Goal: Find specific fact: Find specific fact

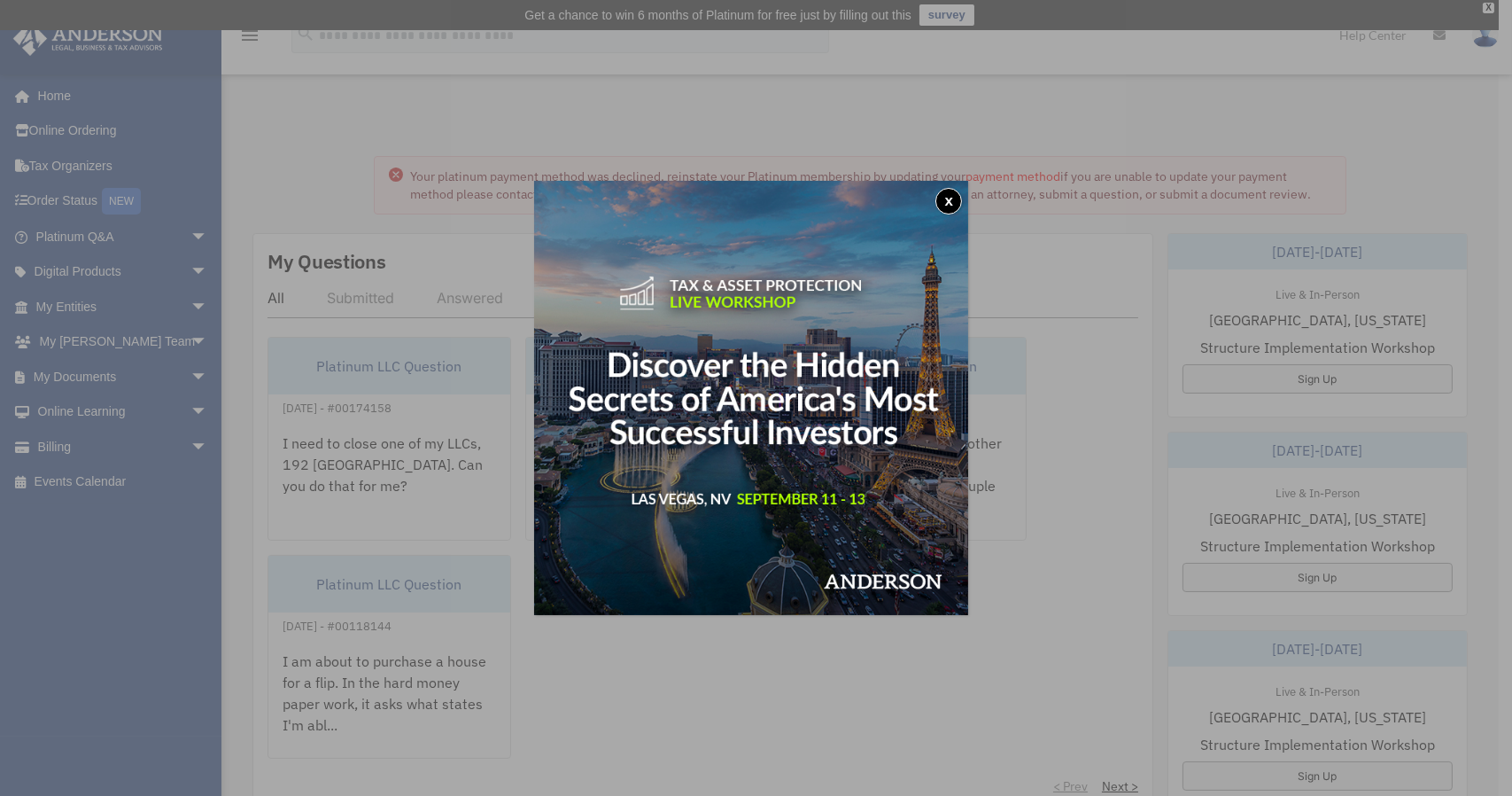
click at [957, 198] on button "x" at bounding box center [949, 201] width 26 height 26
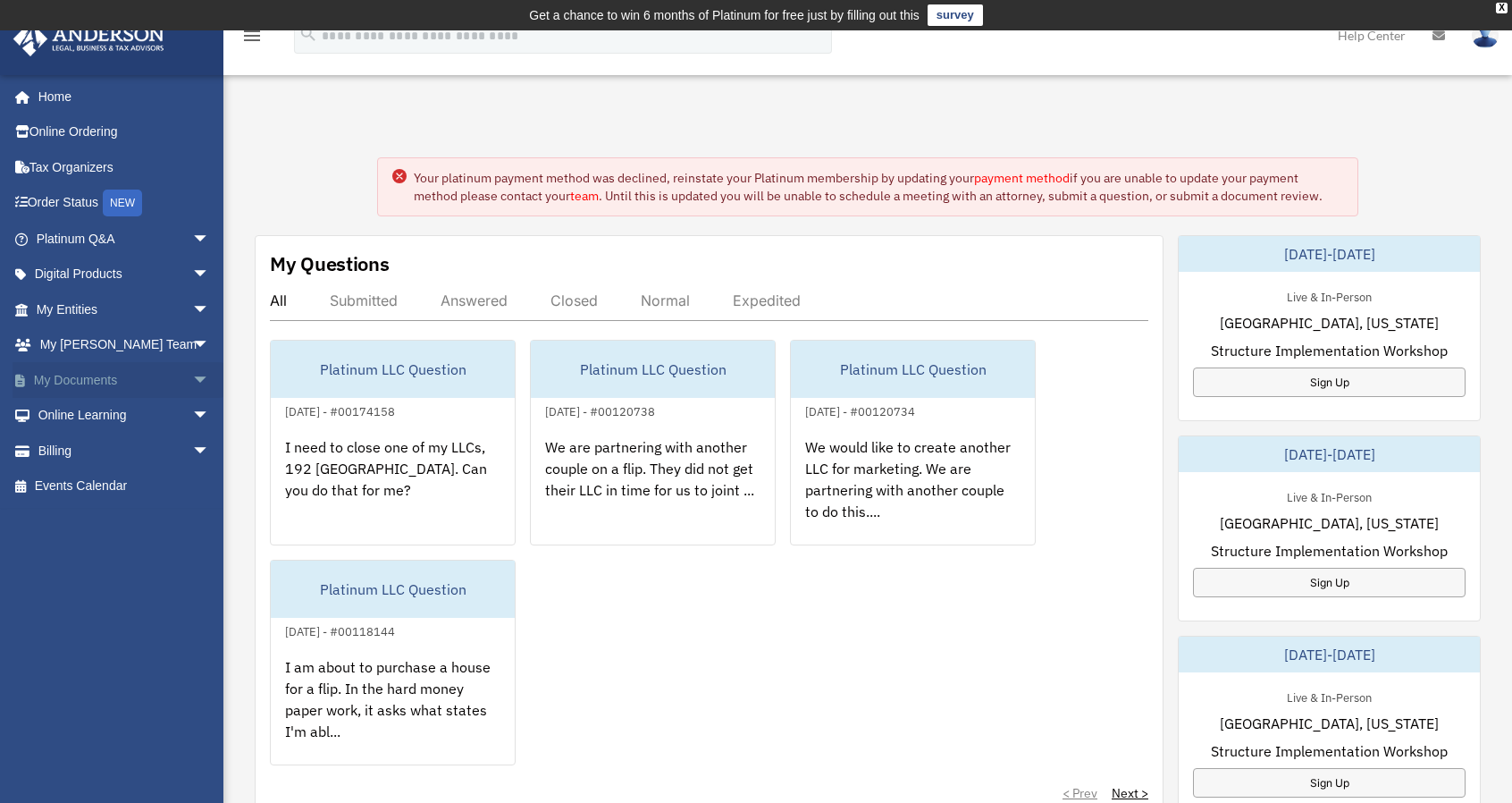
click at [192, 376] on span "arrow_drop_down" at bounding box center [210, 380] width 36 height 37
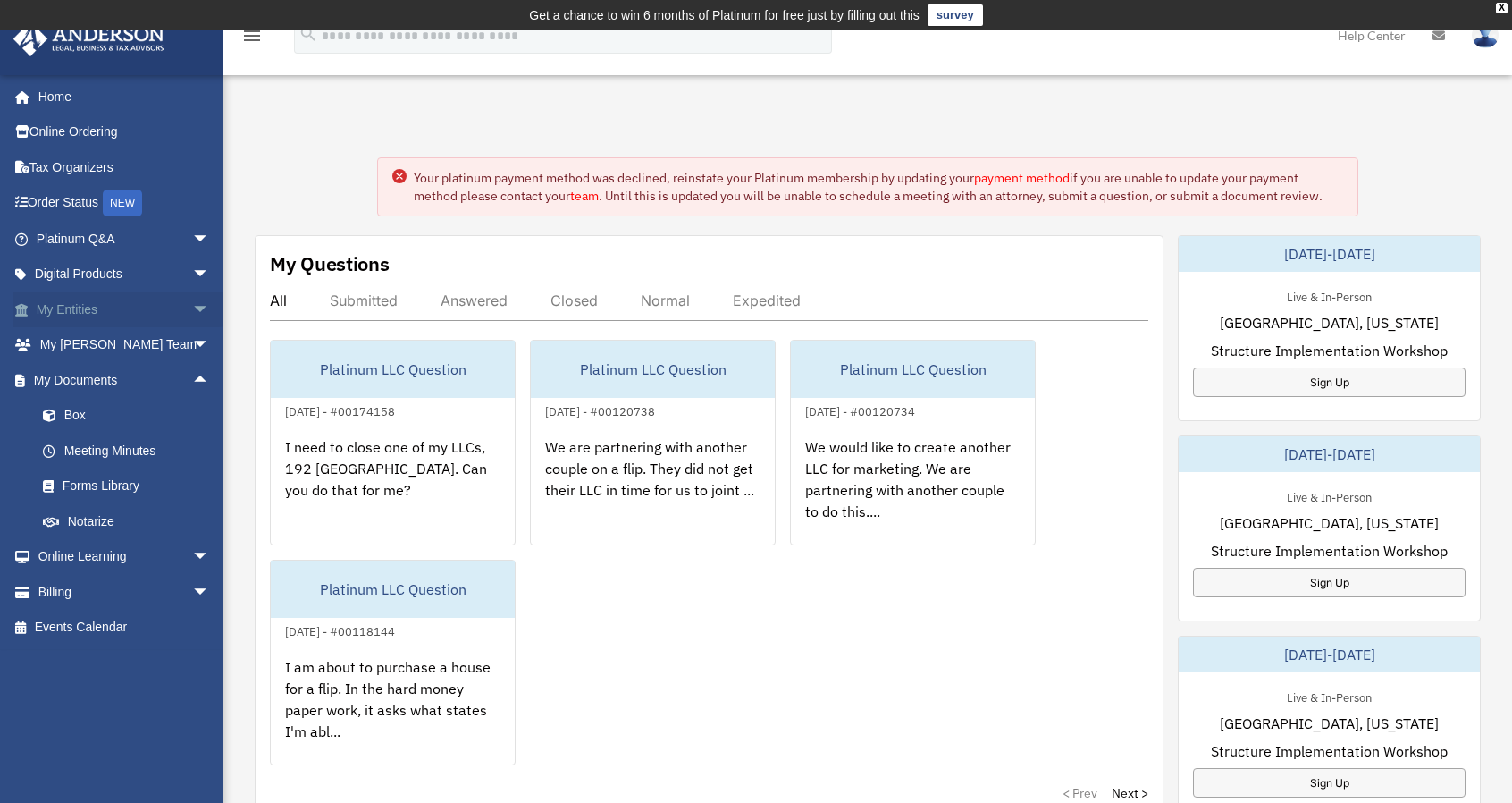
click at [192, 298] on span "arrow_drop_down" at bounding box center [210, 309] width 36 height 37
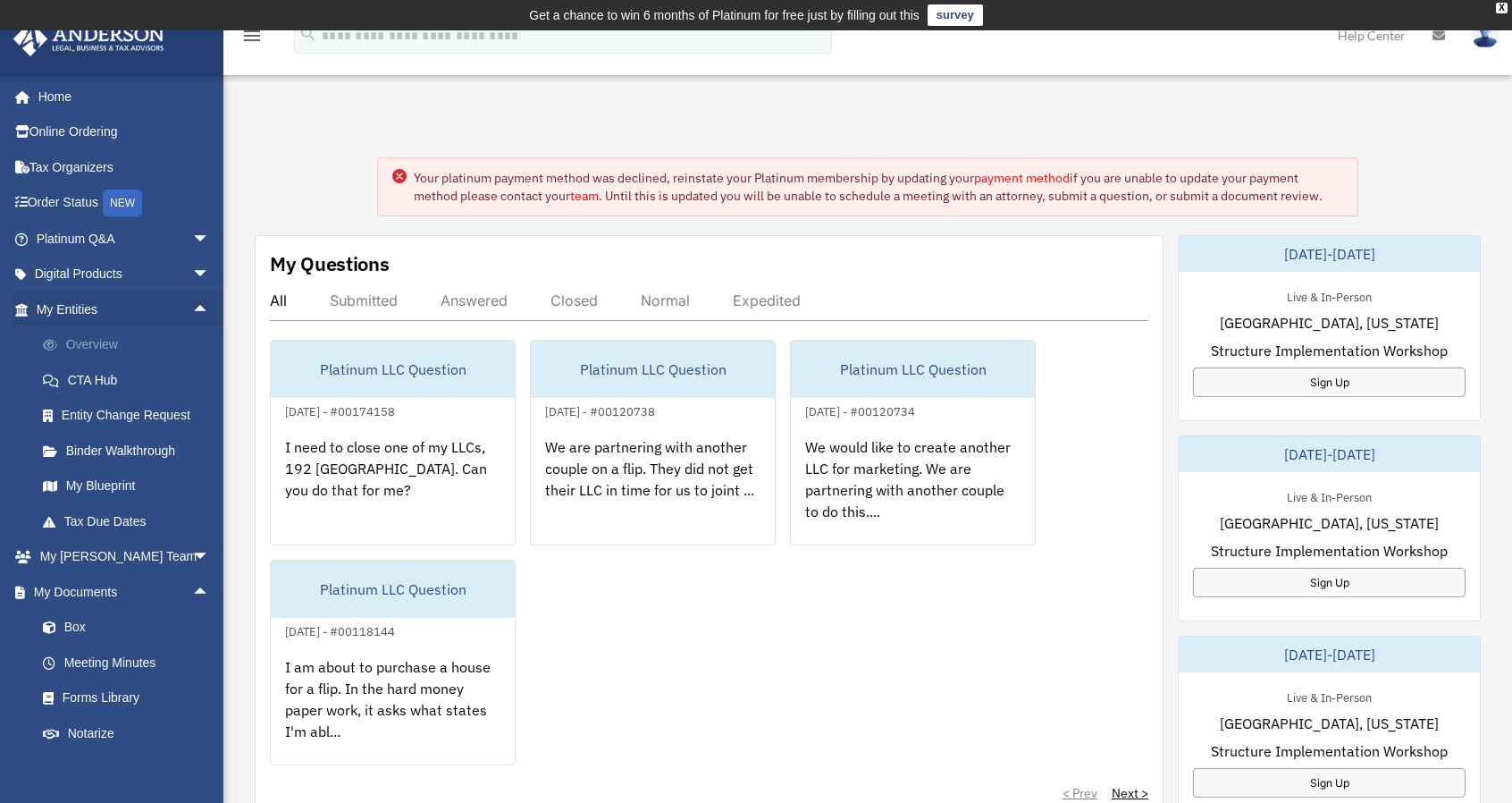
click at [134, 345] on link "Overview" at bounding box center [131, 345] width 212 height 36
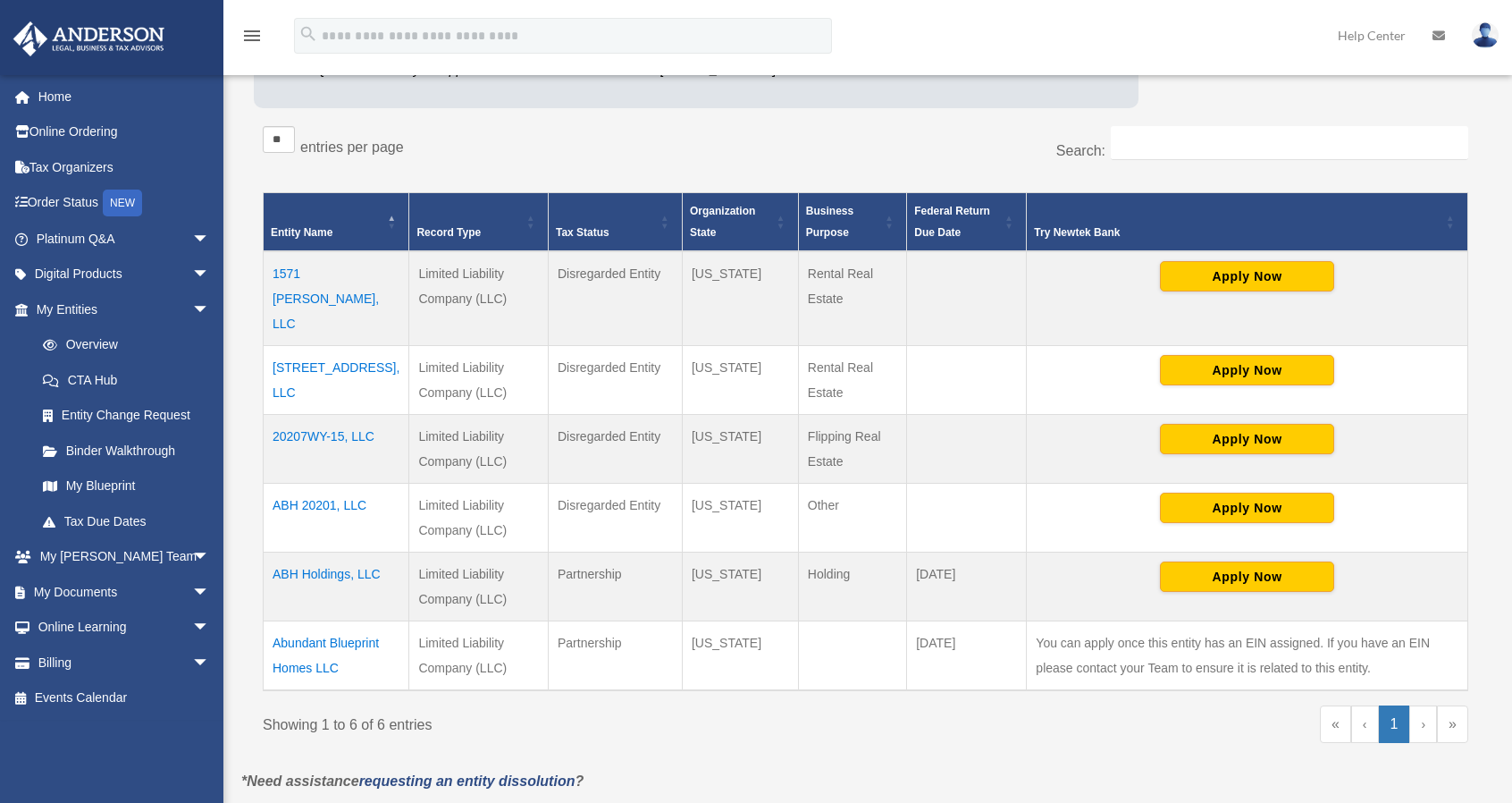
scroll to position [295, 0]
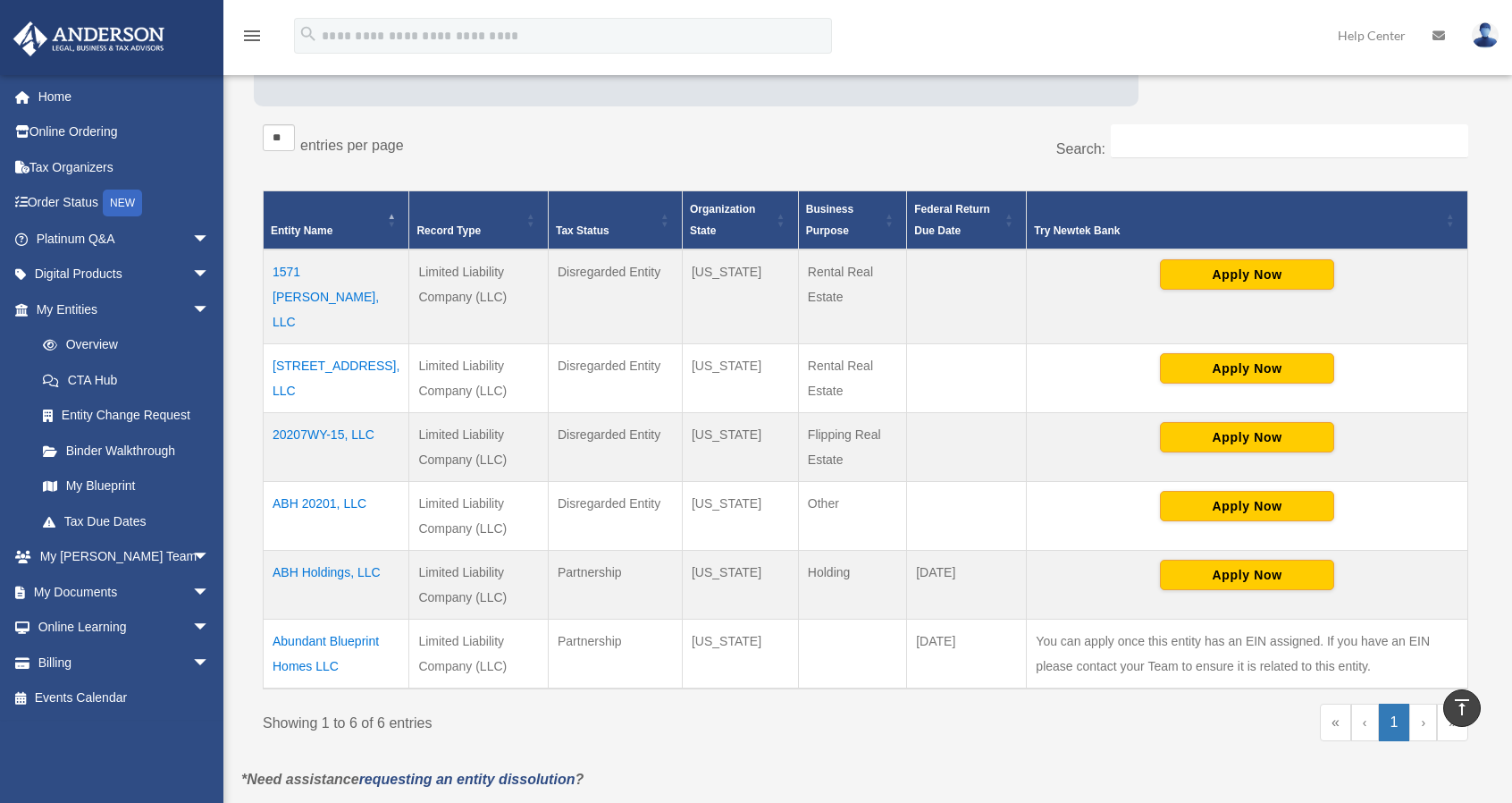
click at [338, 343] on td "1625 Shady Lane, LLC" at bounding box center [337, 377] width 145 height 69
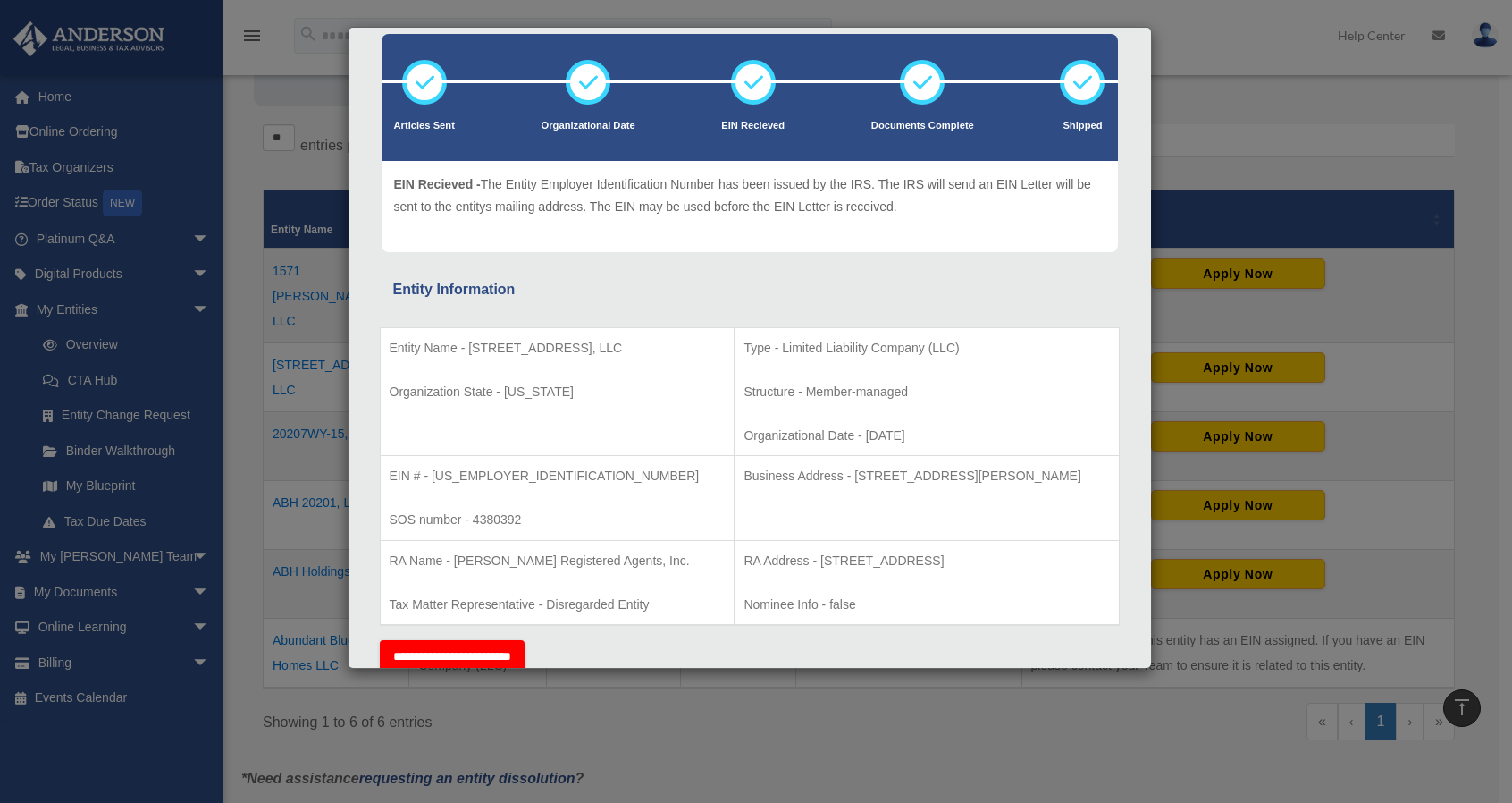
scroll to position [99, 0]
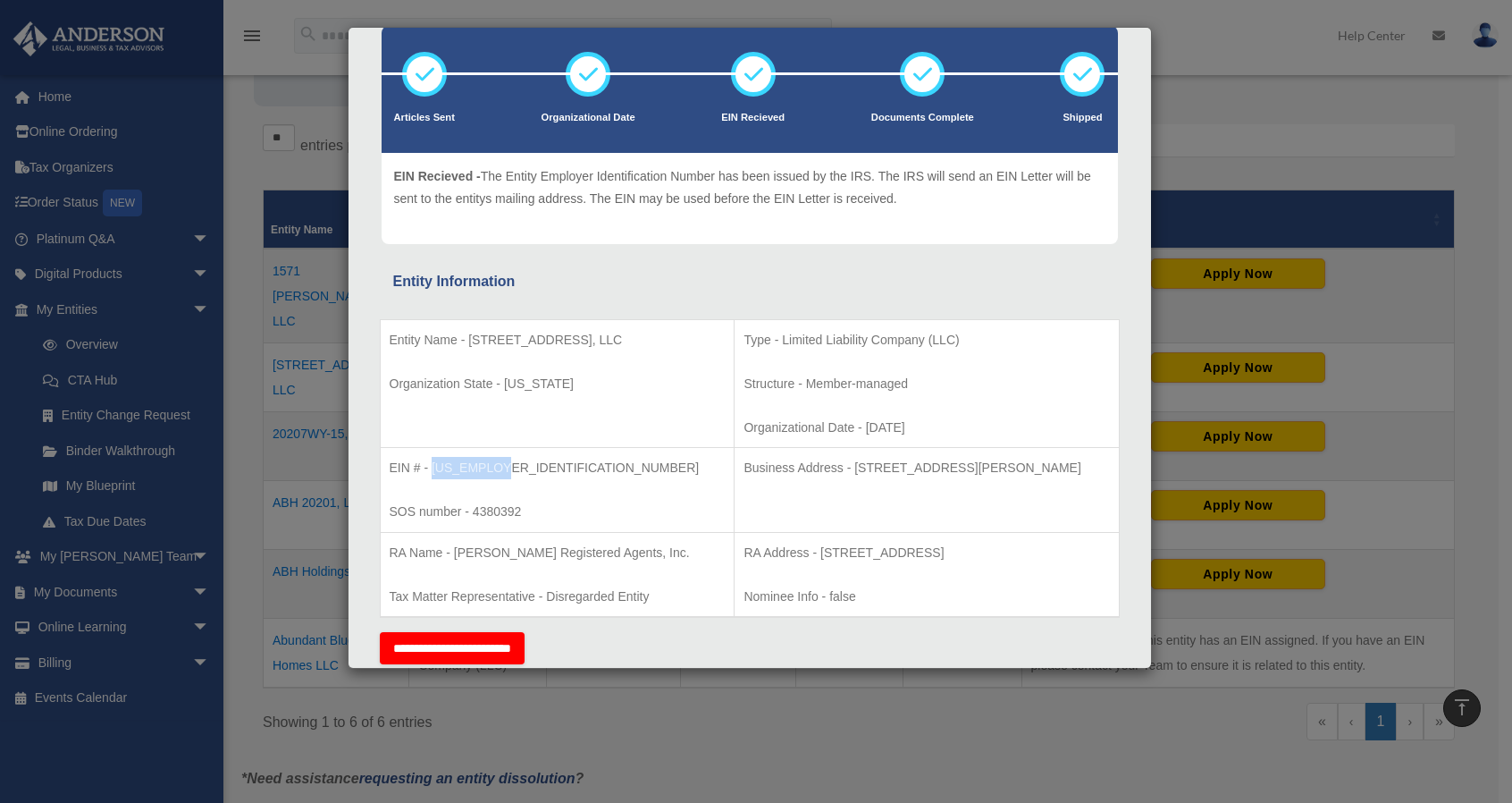
drag, startPoint x: 507, startPoint y: 463, endPoint x: 430, endPoint y: 465, distance: 77.0
click at [430, 465] on p "EIN # - 84-3098004" at bounding box center [557, 468] width 336 height 23
copy p "84-3098004"
